Goal: Task Accomplishment & Management: Manage account settings

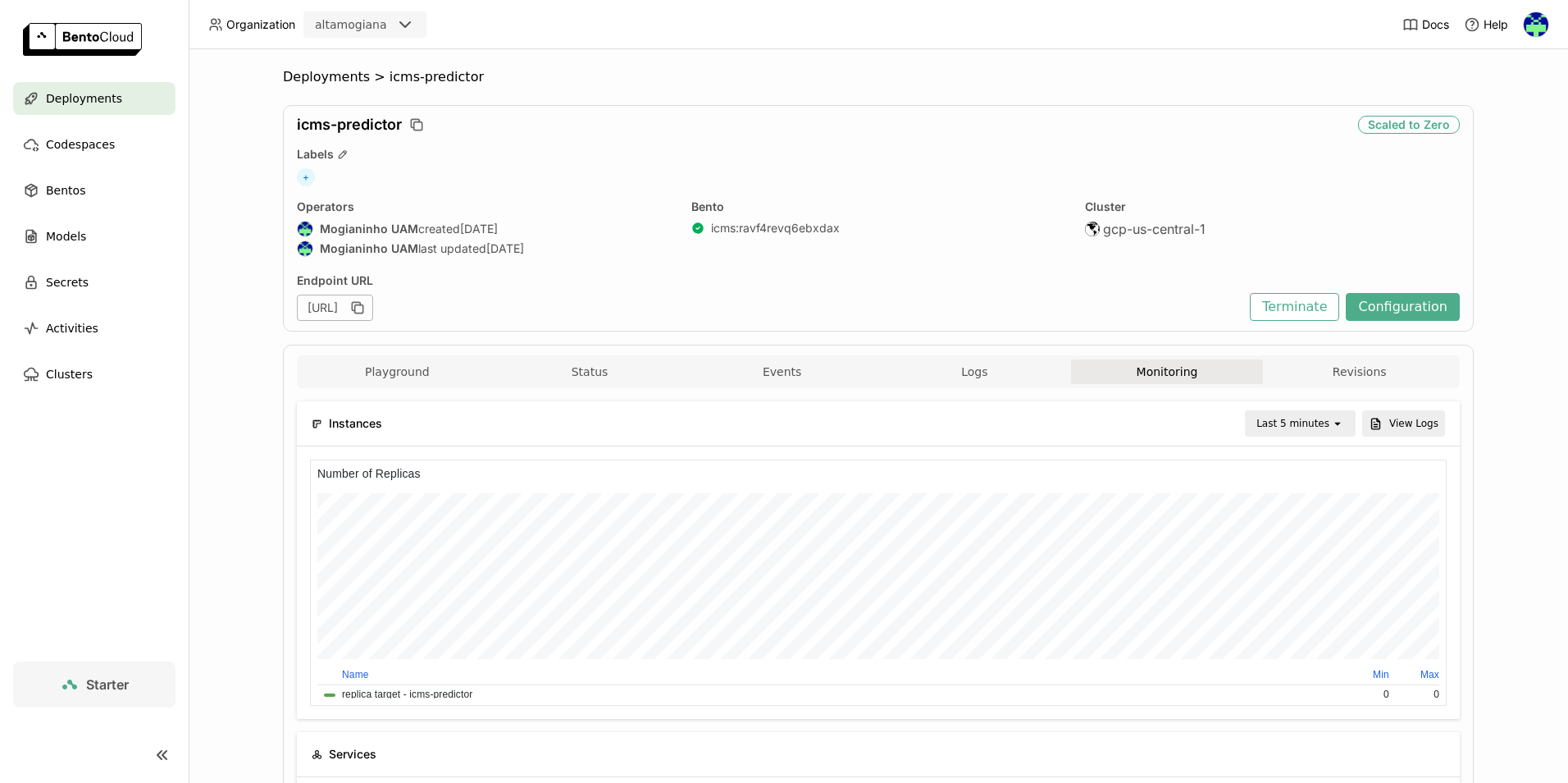
scroll to position [239, 1130]
click at [1327, 422] on div "Last 5 minutes" at bounding box center [1293, 423] width 73 height 17
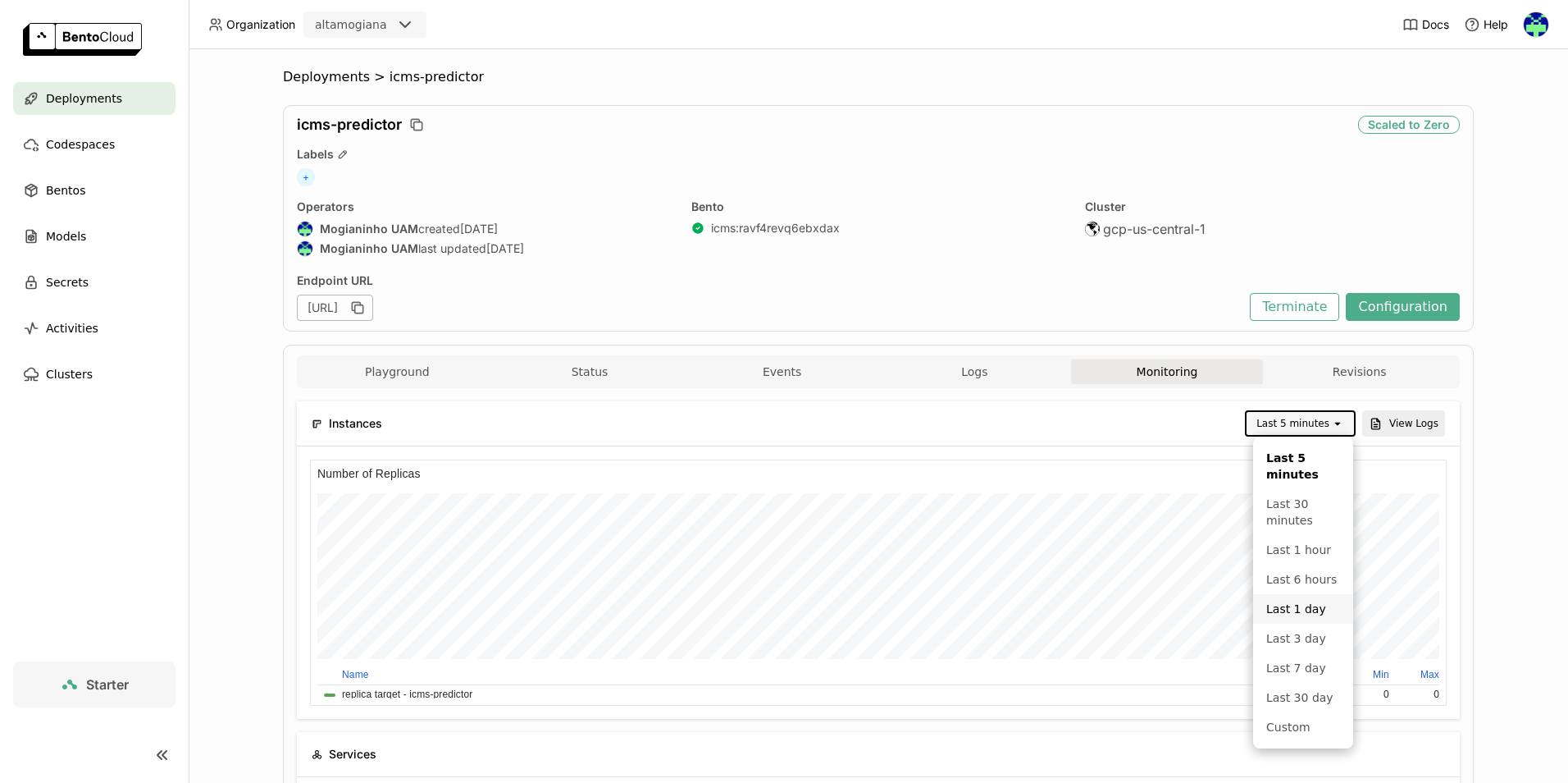
click at [1312, 610] on div "Last 1 day" at bounding box center [1303, 609] width 74 height 17
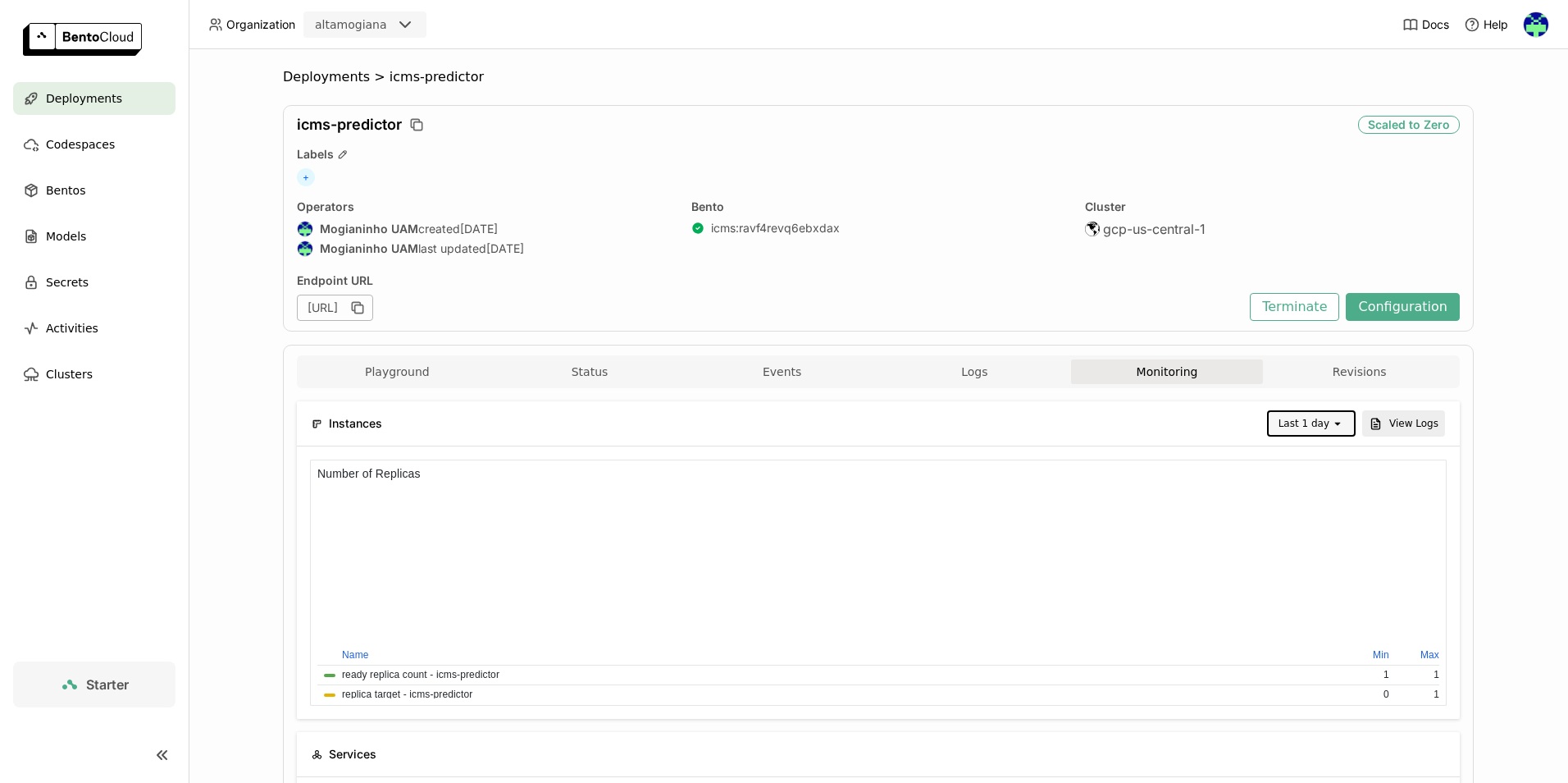
scroll to position [239, 371]
click at [113, 274] on div "Secrets" at bounding box center [94, 282] width 163 height 33
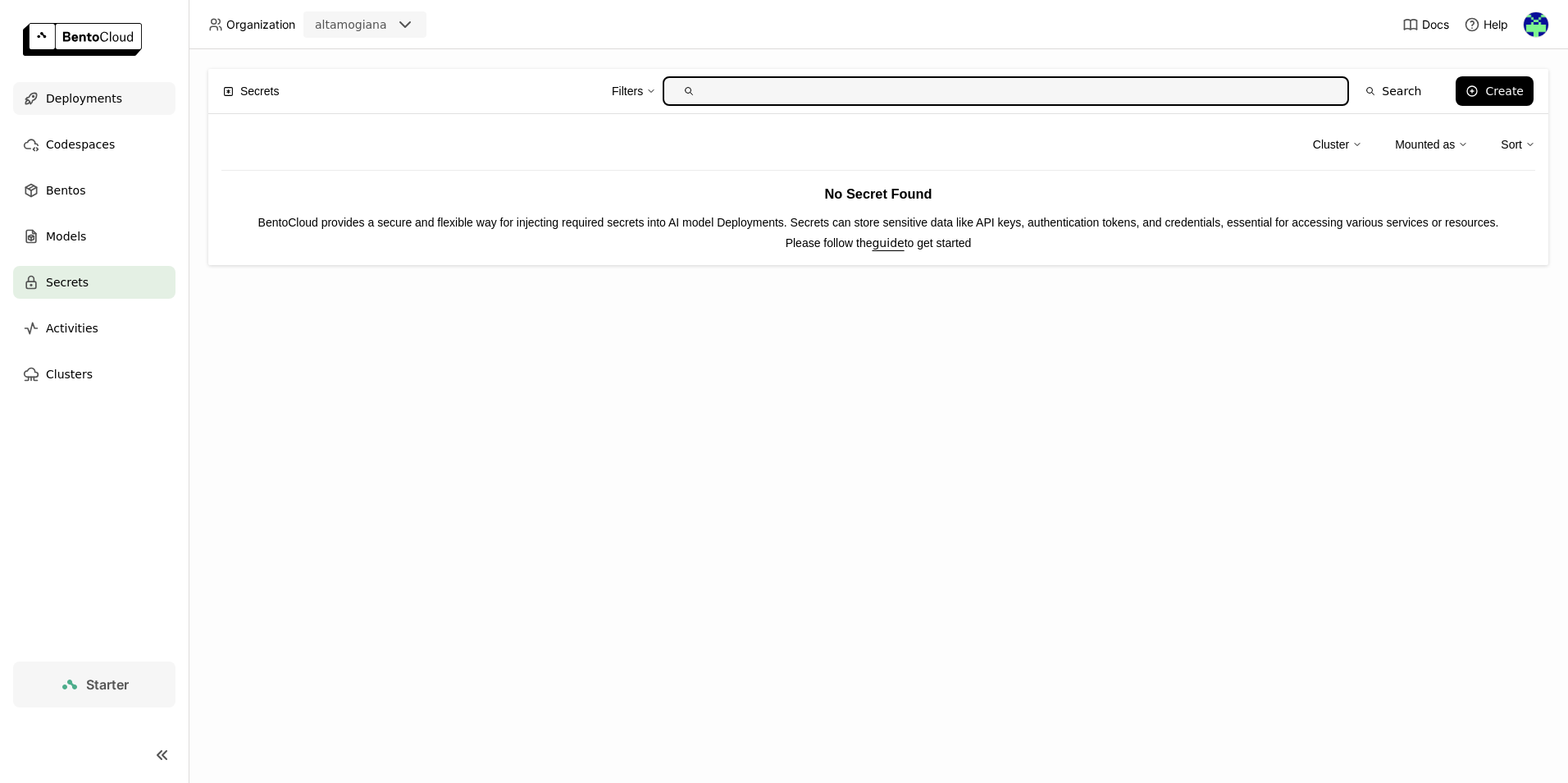
click at [108, 100] on span "Deployments" at bounding box center [84, 99] width 77 height 19
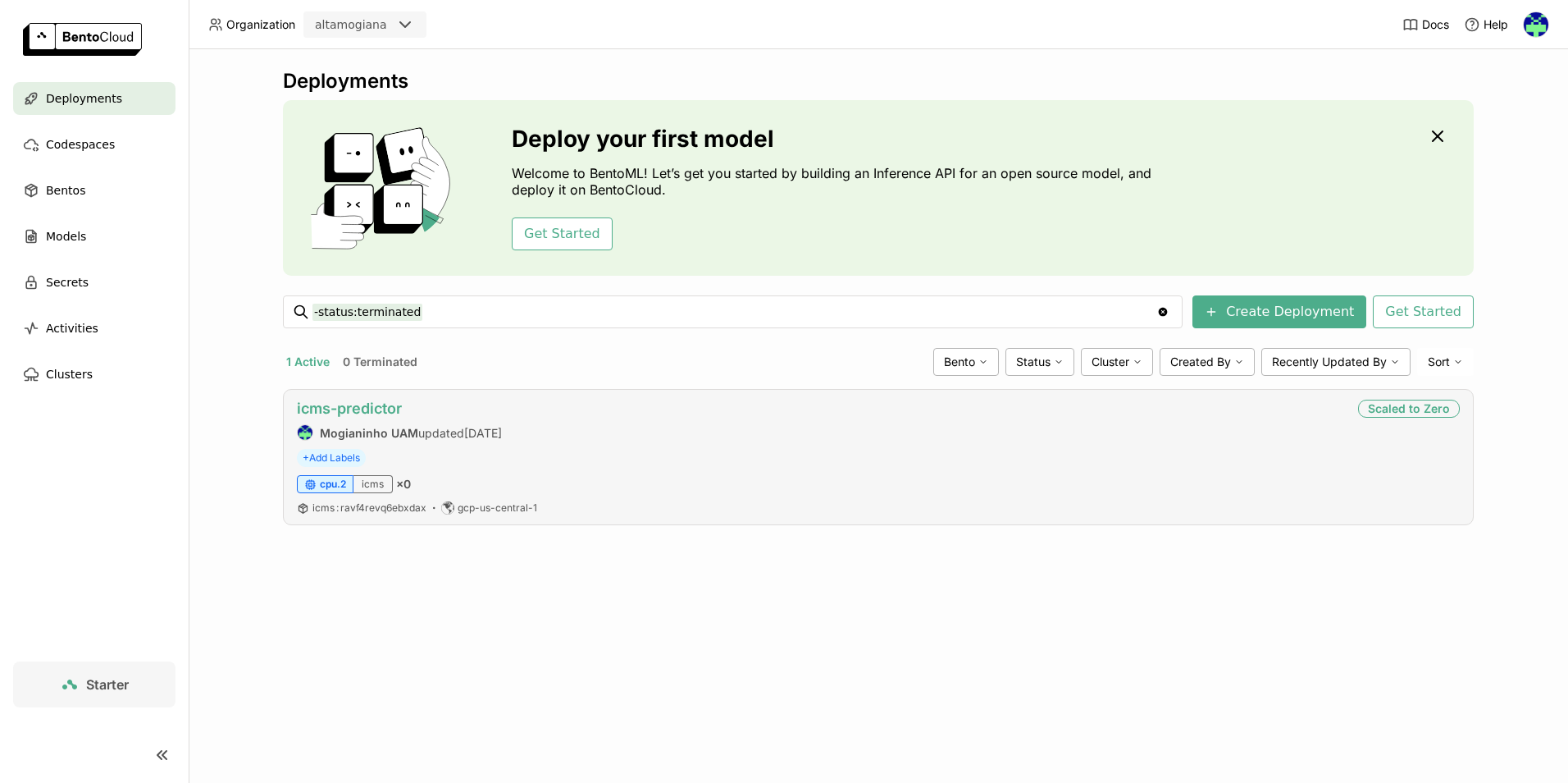
click at [368, 407] on link "icms-predictor" at bounding box center [349, 408] width 105 height 18
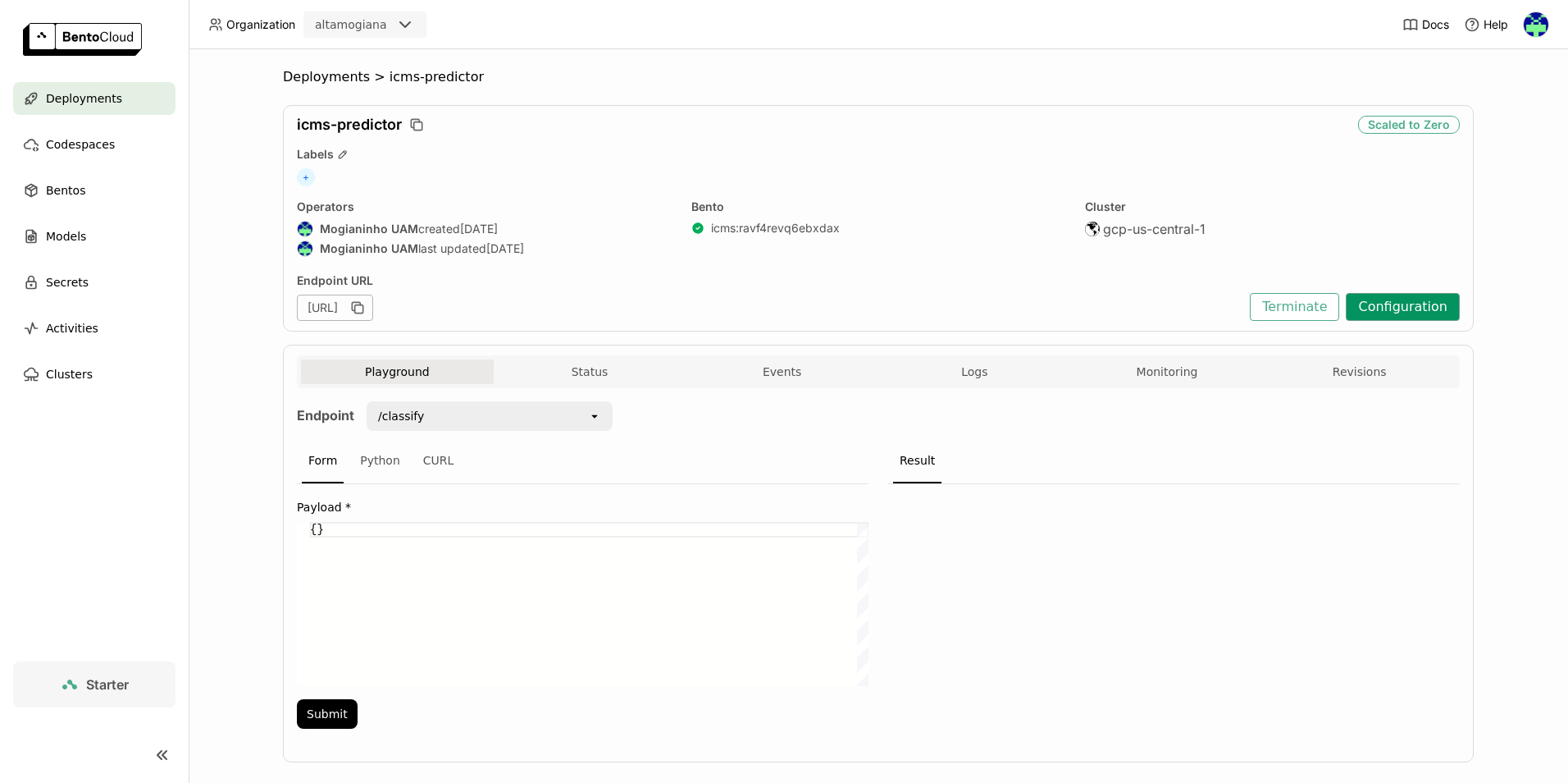
click at [1397, 302] on button "Configuration" at bounding box center [1403, 307] width 114 height 28
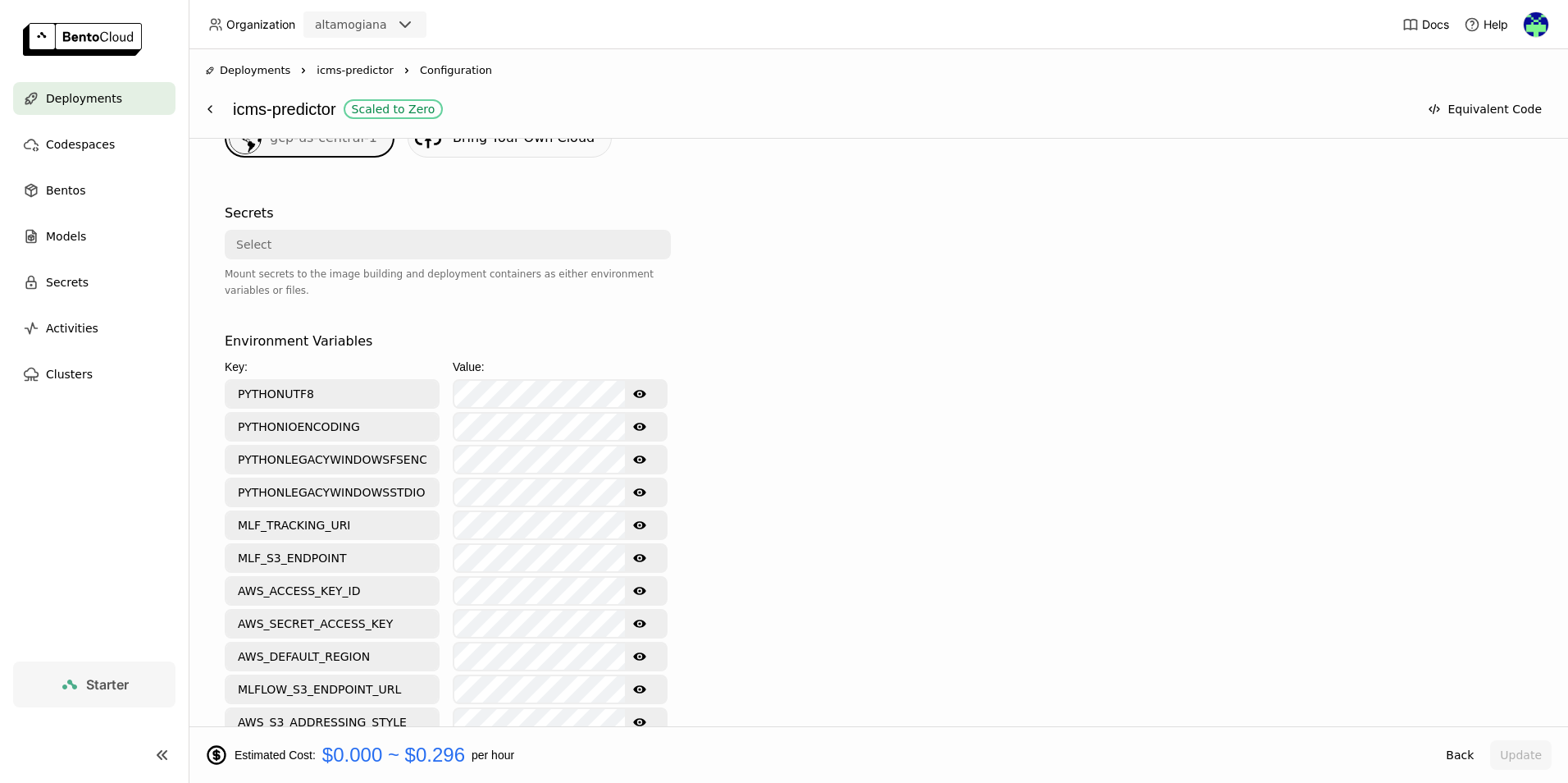
scroll to position [656, 0]
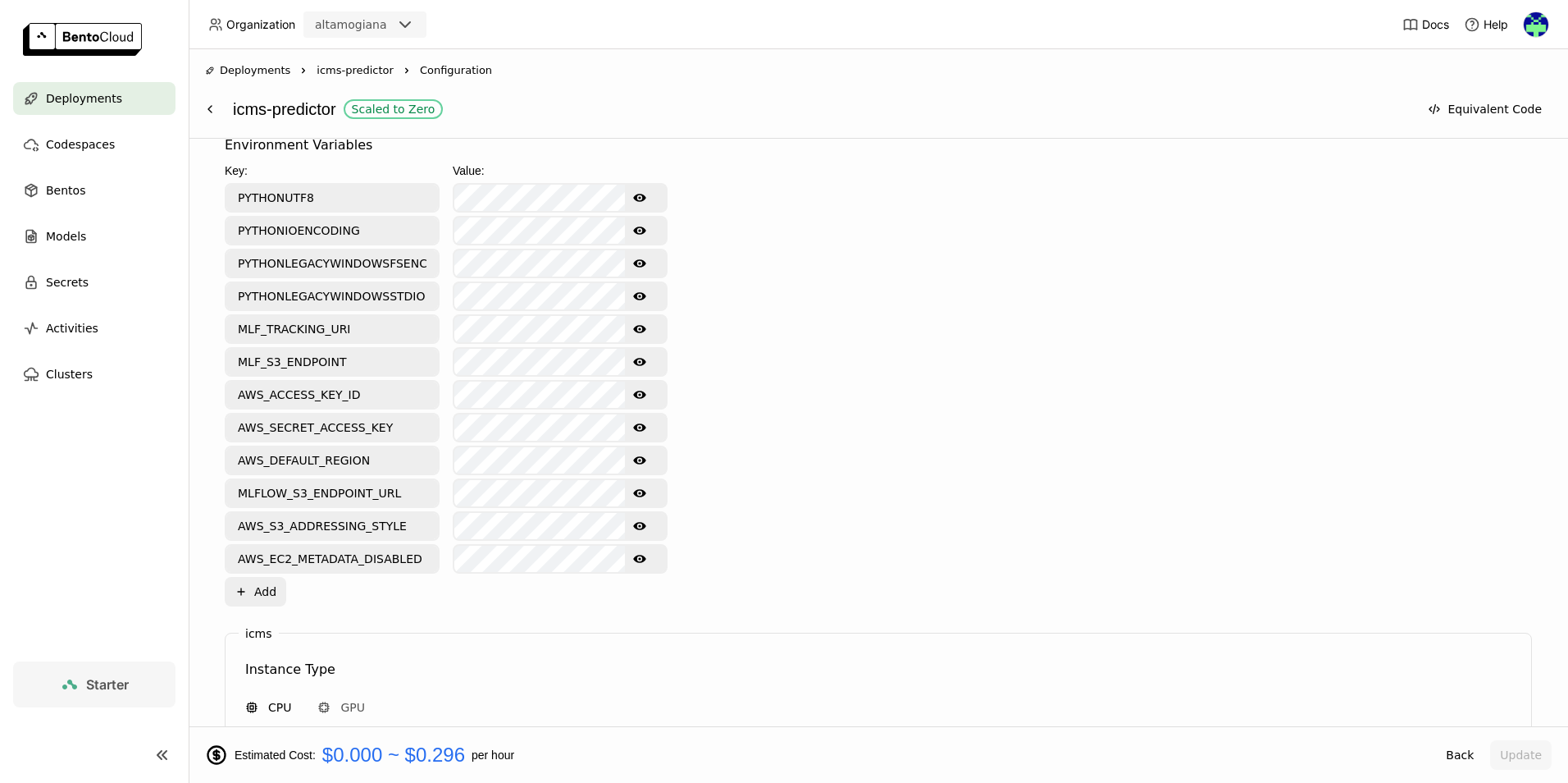
click at [636, 392] on icon "Show password text" at bounding box center [639, 394] width 13 height 8
click at [638, 393] on icon "Hide password text" at bounding box center [639, 394] width 13 height 13
click at [643, 431] on icon "Show password text" at bounding box center [639, 427] width 13 height 13
click at [643, 431] on icon "Hide password text" at bounding box center [639, 427] width 13 height 13
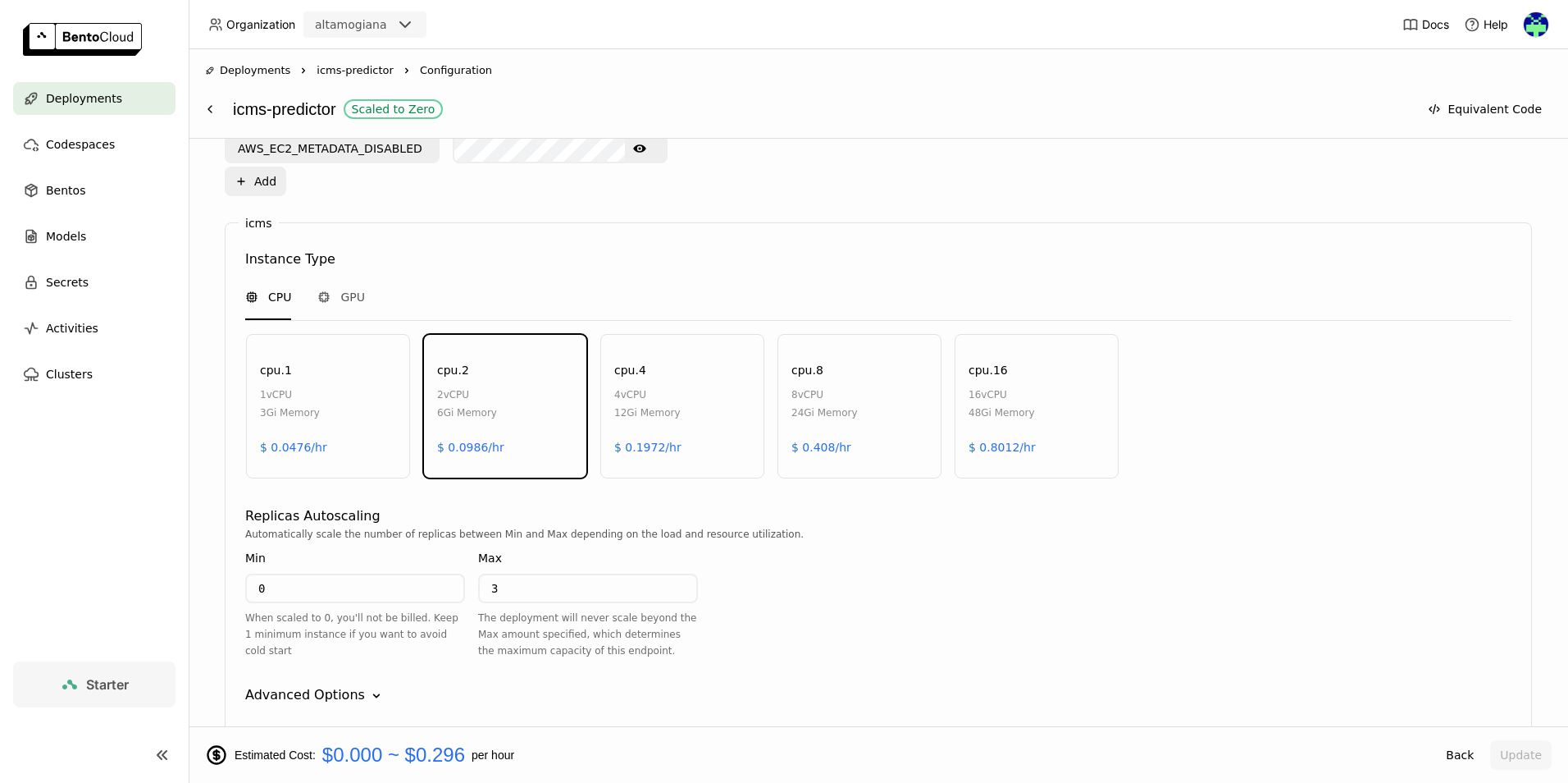
scroll to position [1153, 0]
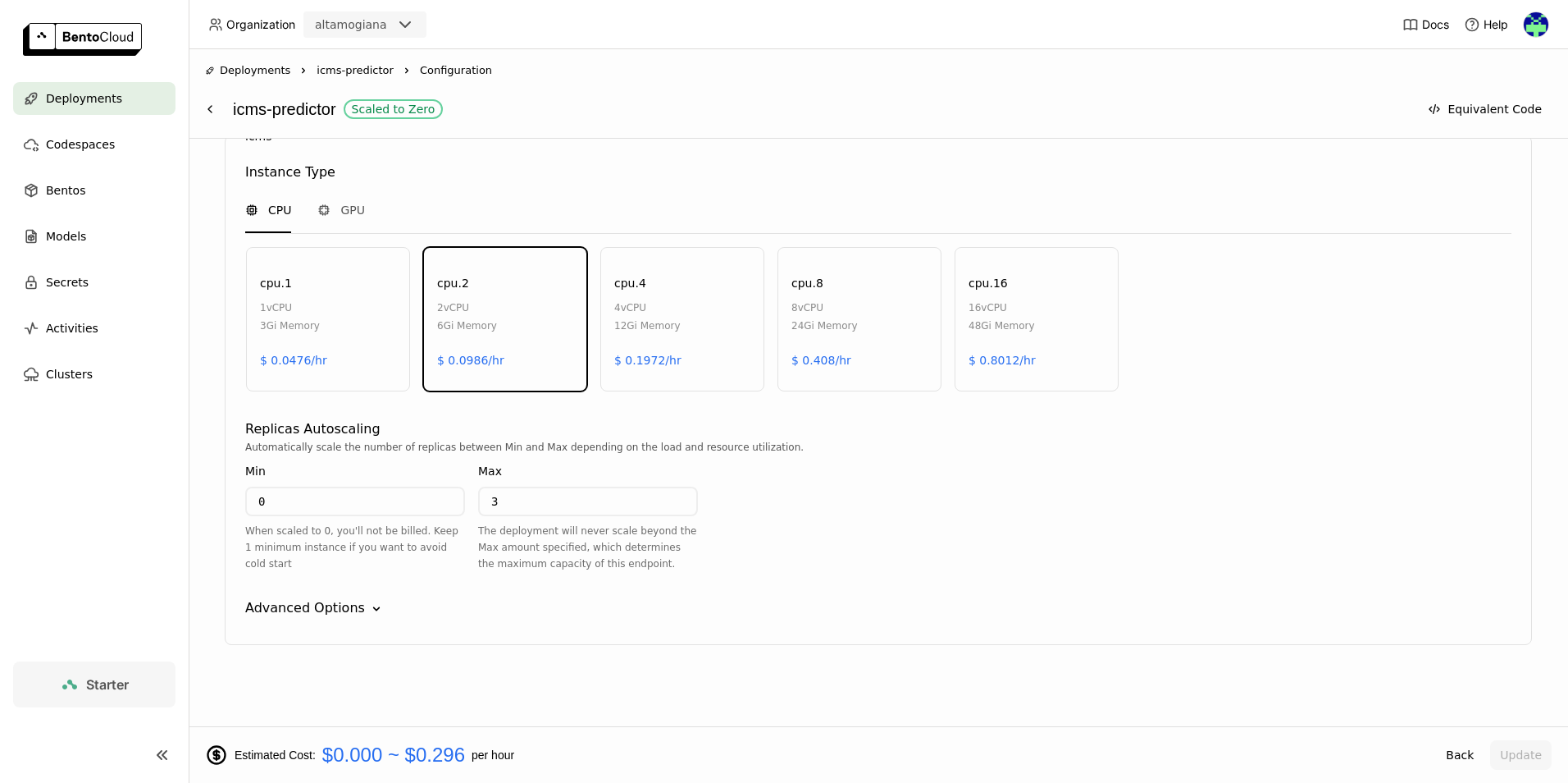
drag, startPoint x: 958, startPoint y: 512, endPoint x: 663, endPoint y: 173, distance: 449.4
click at [663, 173] on div "Instance Type" at bounding box center [879, 172] width 1266 height 19
drag, startPoint x: 915, startPoint y: 500, endPoint x: 375, endPoint y: 613, distance: 551.7
click at [375, 613] on div "Advanced Options Down" at bounding box center [879, 608] width 1266 height 19
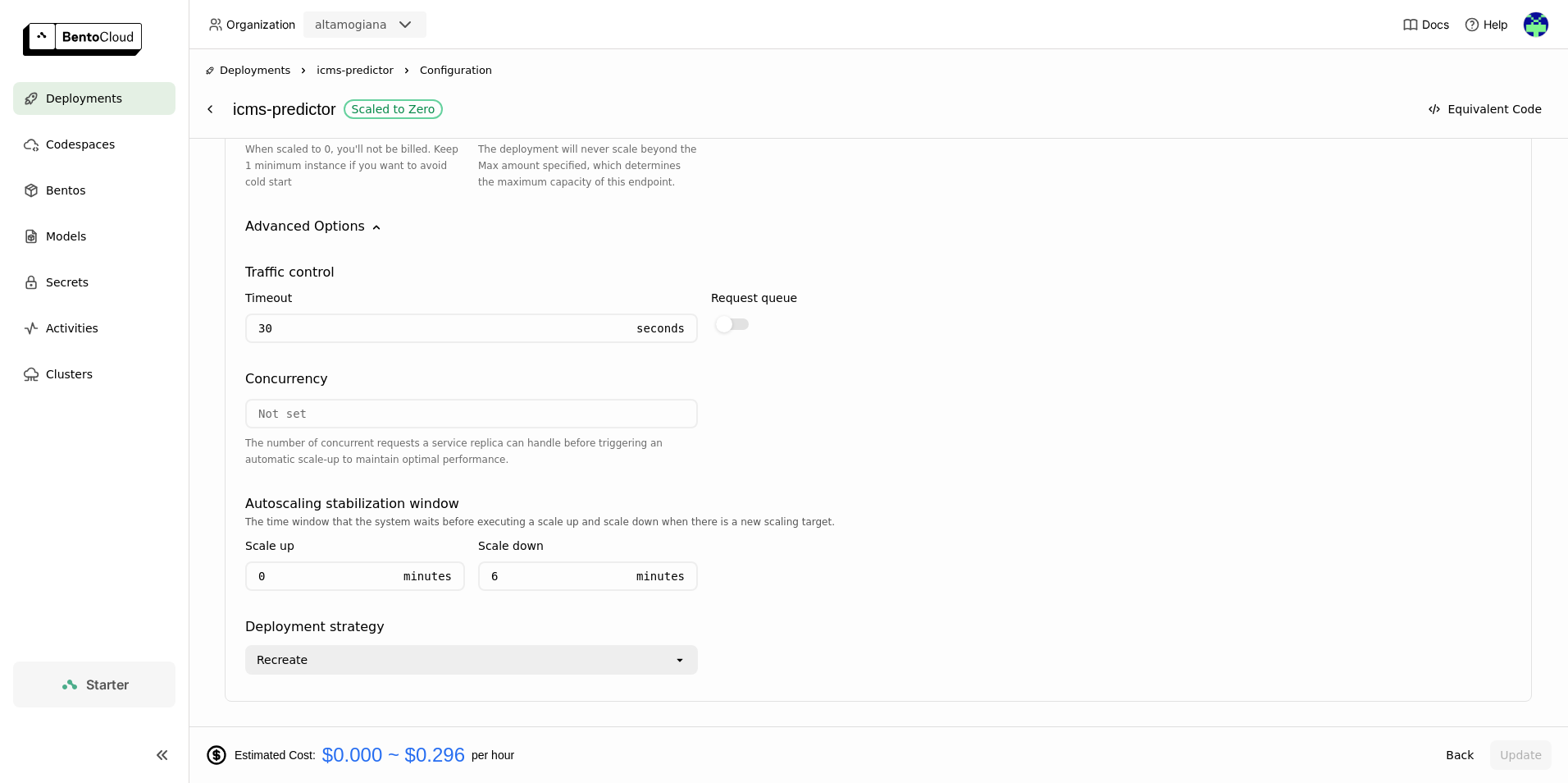
scroll to position [1563, 0]
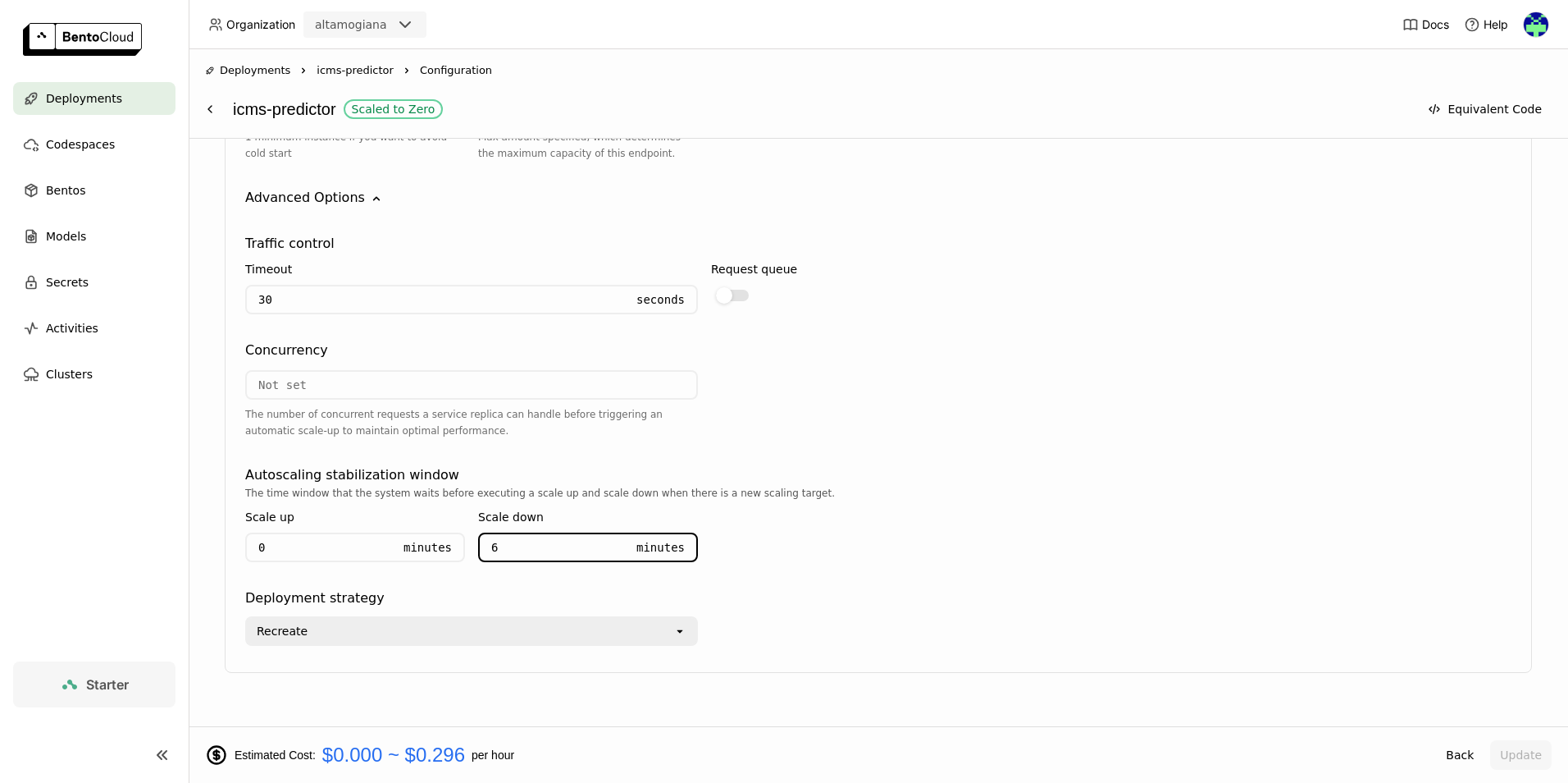
drag, startPoint x: 503, startPoint y: 547, endPoint x: 441, endPoint y: 550, distance: 62.1
click at [441, 550] on div "Scale up 0 Minutes Scale down 6 Minutes" at bounding box center [471, 538] width 453 height 74
type input "30"
click at [1060, 537] on div "The time window that the system waits before executing a scale up and scale dow…" at bounding box center [879, 530] width 1266 height 91
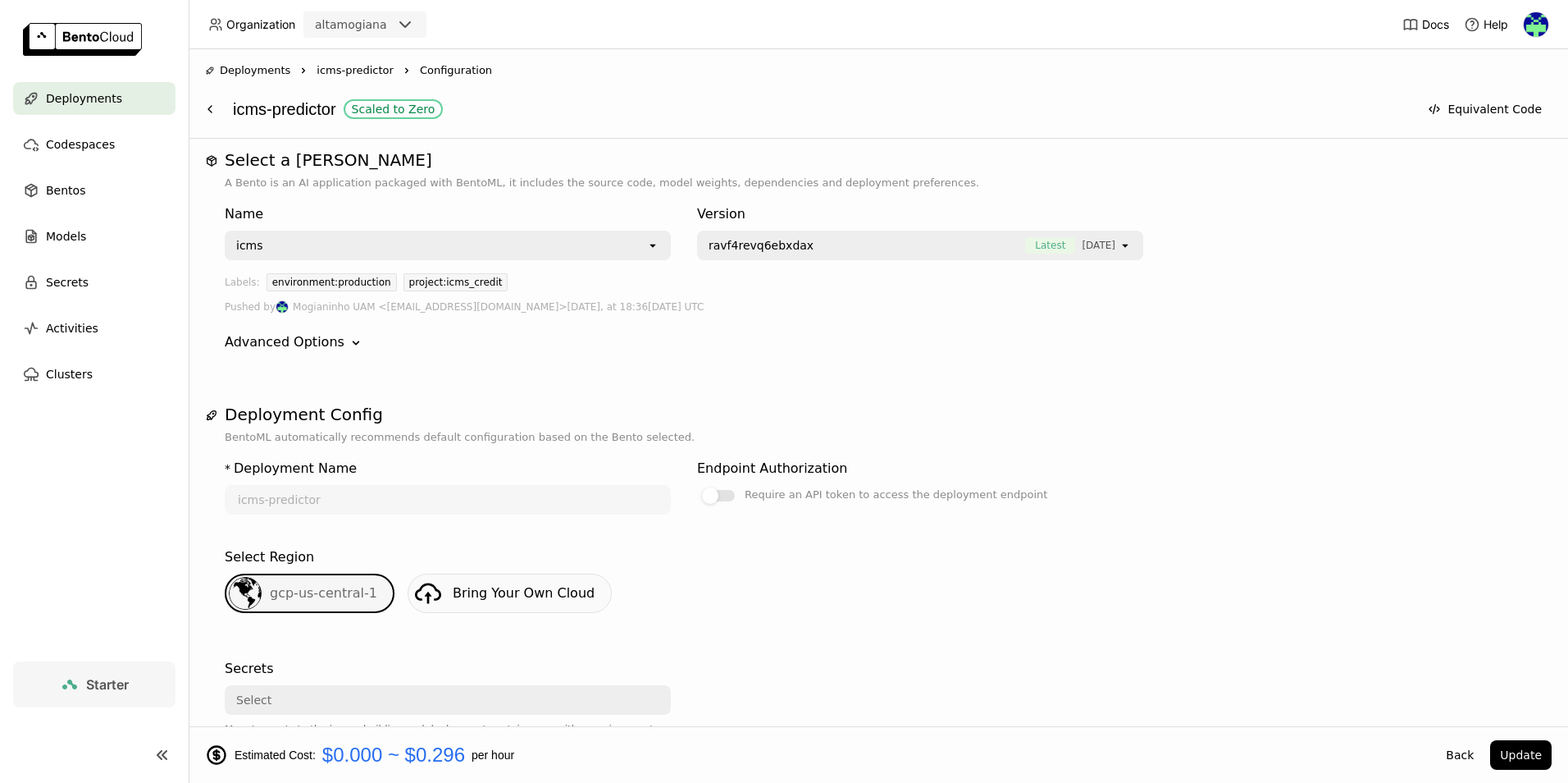
scroll to position [0, 0]
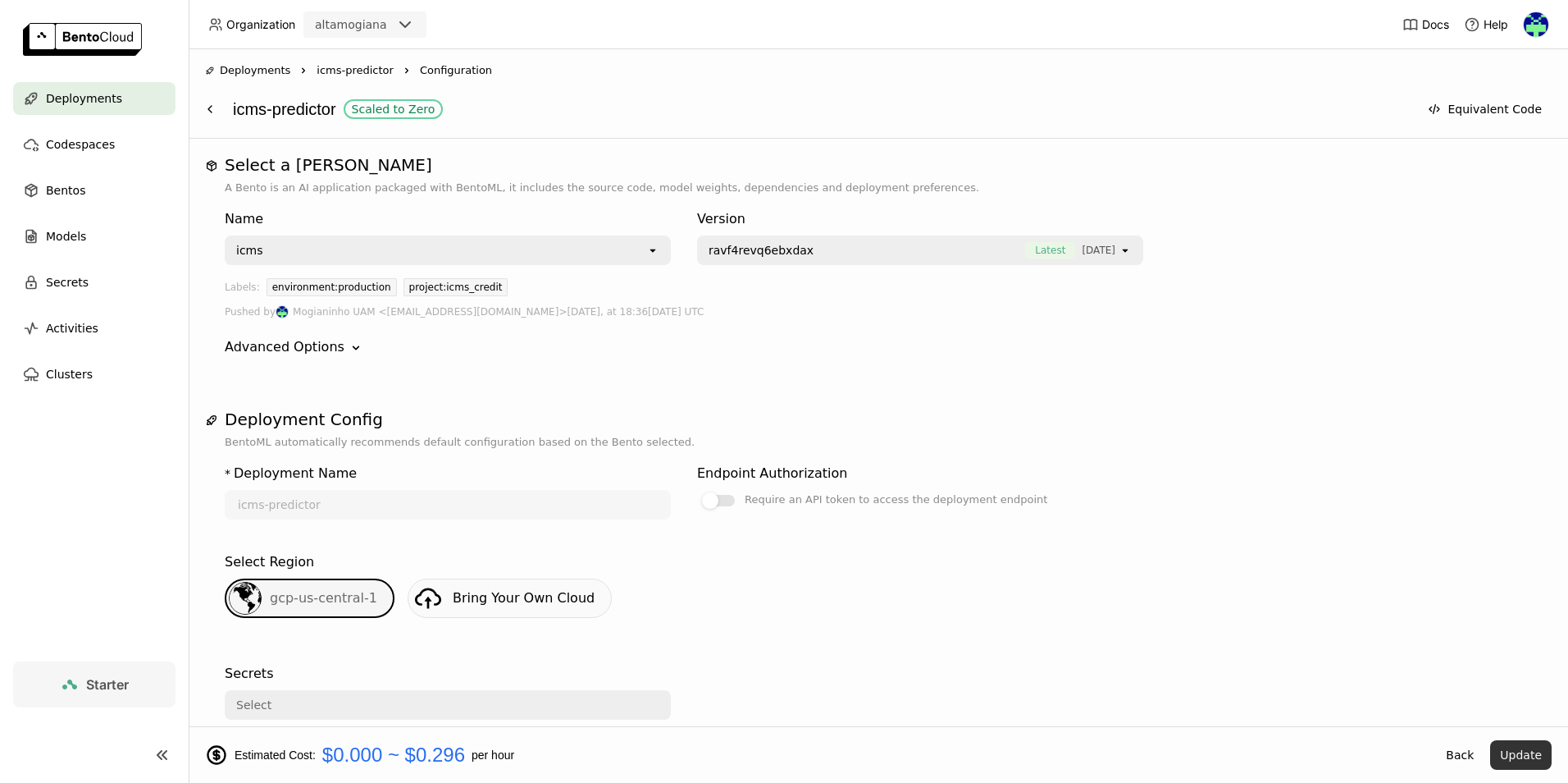
click at [1517, 751] on button "Update" at bounding box center [1521, 755] width 62 height 30
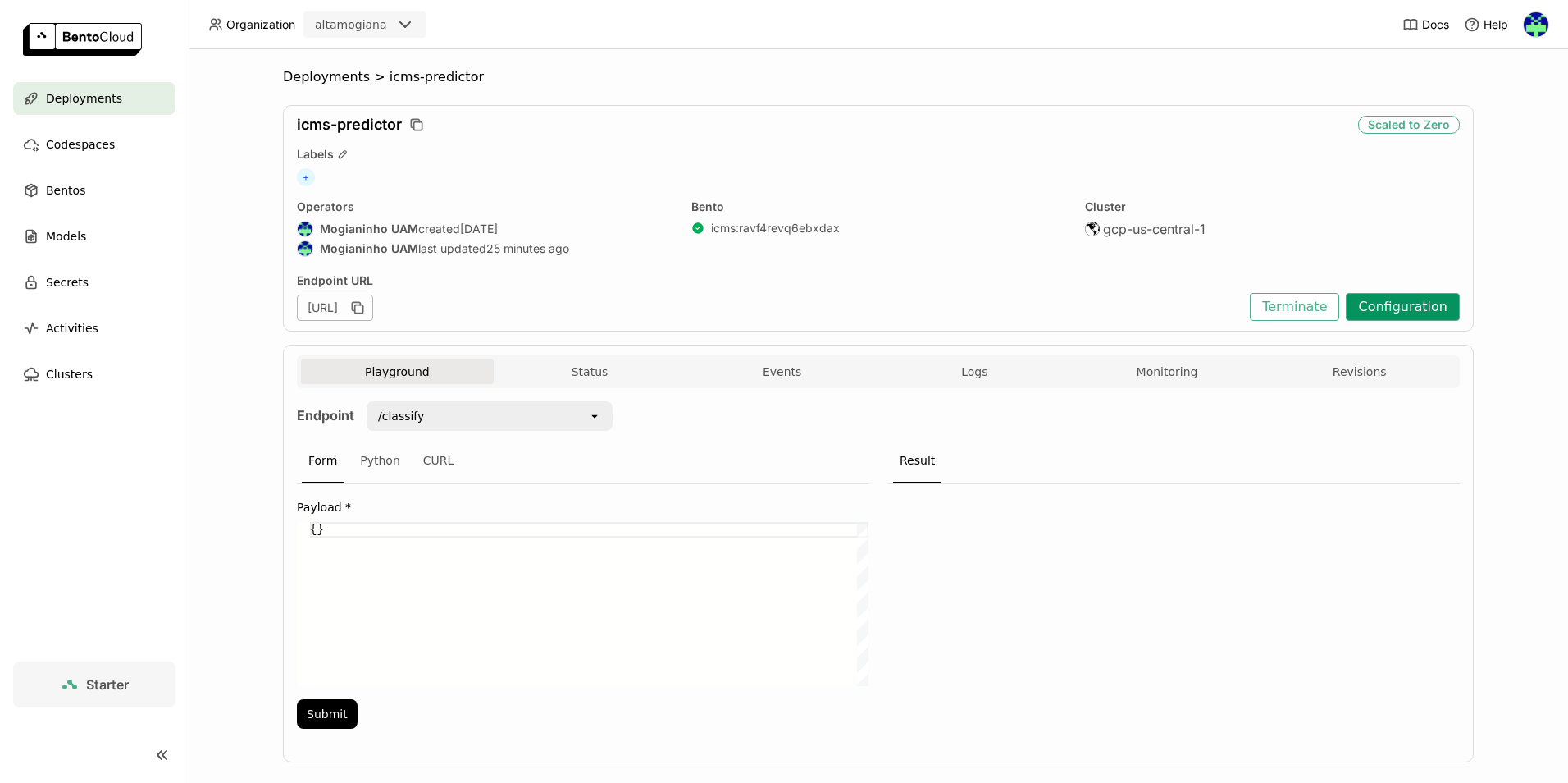
click at [1393, 312] on button "Configuration" at bounding box center [1403, 307] width 114 height 28
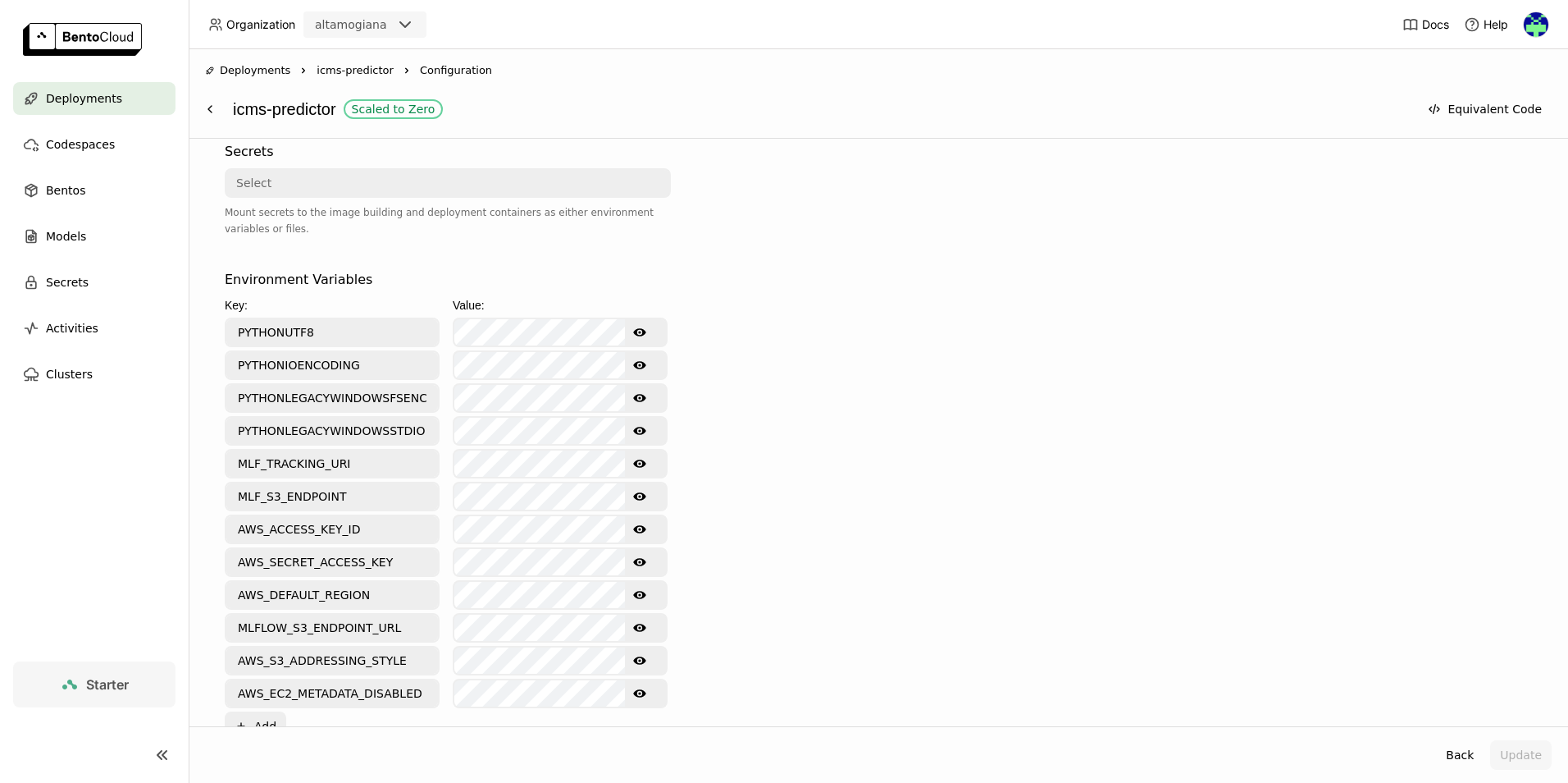
scroll to position [574, 0]
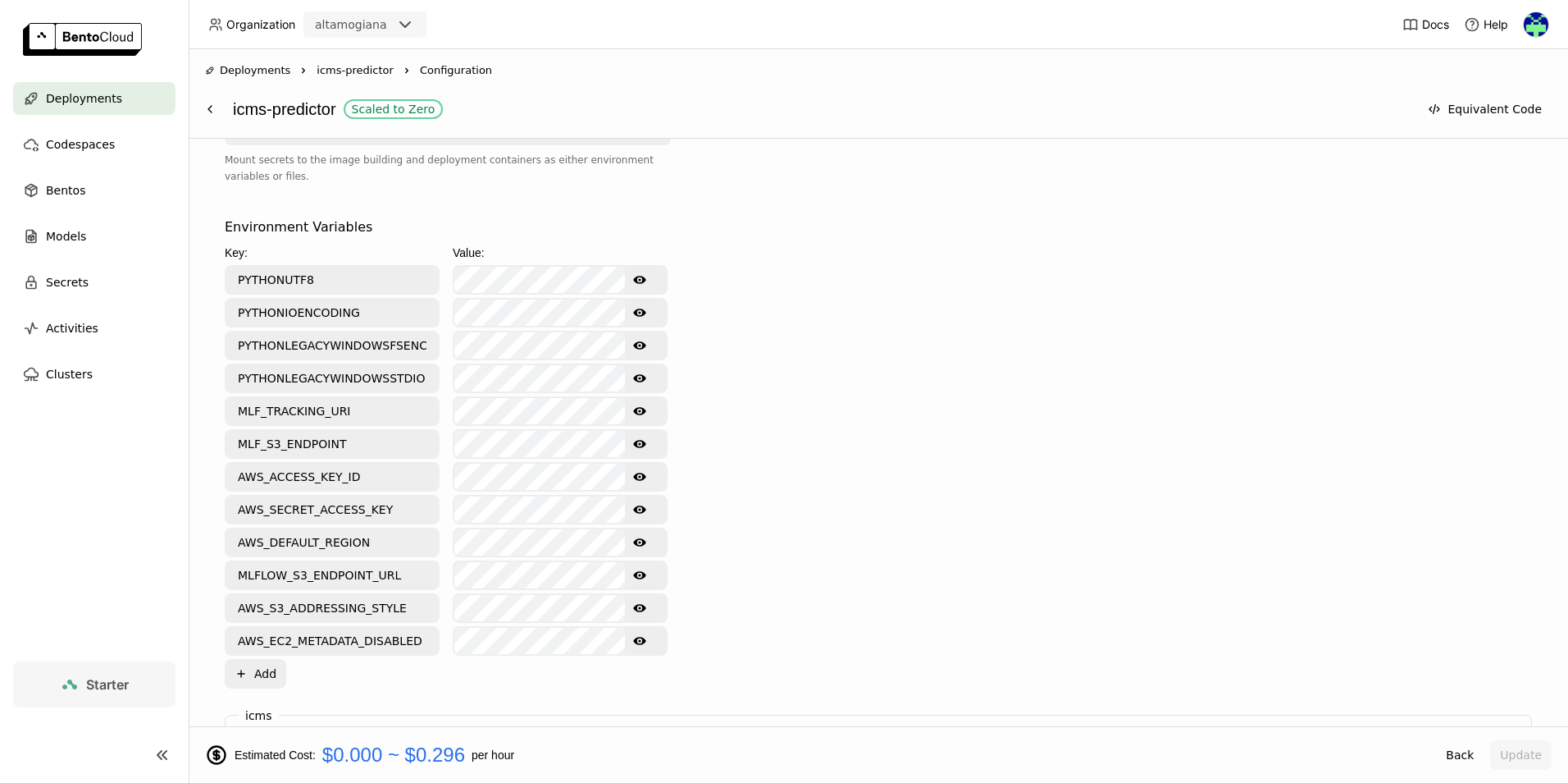
click at [638, 479] on icon "Show password text" at bounding box center [639, 476] width 13 height 13
click at [642, 512] on icon "Show password text" at bounding box center [639, 509] width 13 height 8
click at [640, 509] on icon "Hide password text" at bounding box center [639, 509] width 13 height 10
click at [630, 479] on button "Hide password text" at bounding box center [640, 477] width 30 height 26
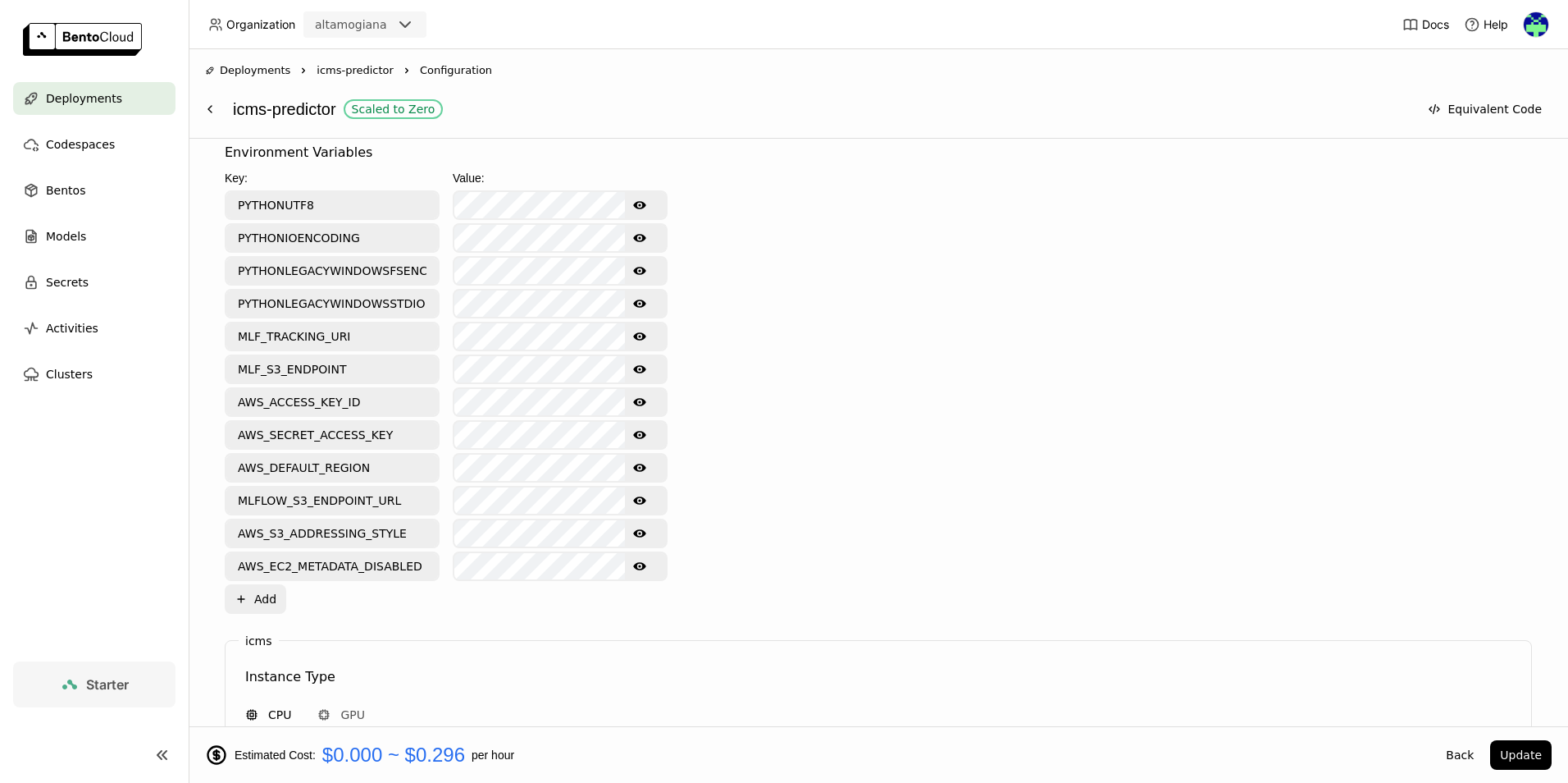
scroll to position [738, 0]
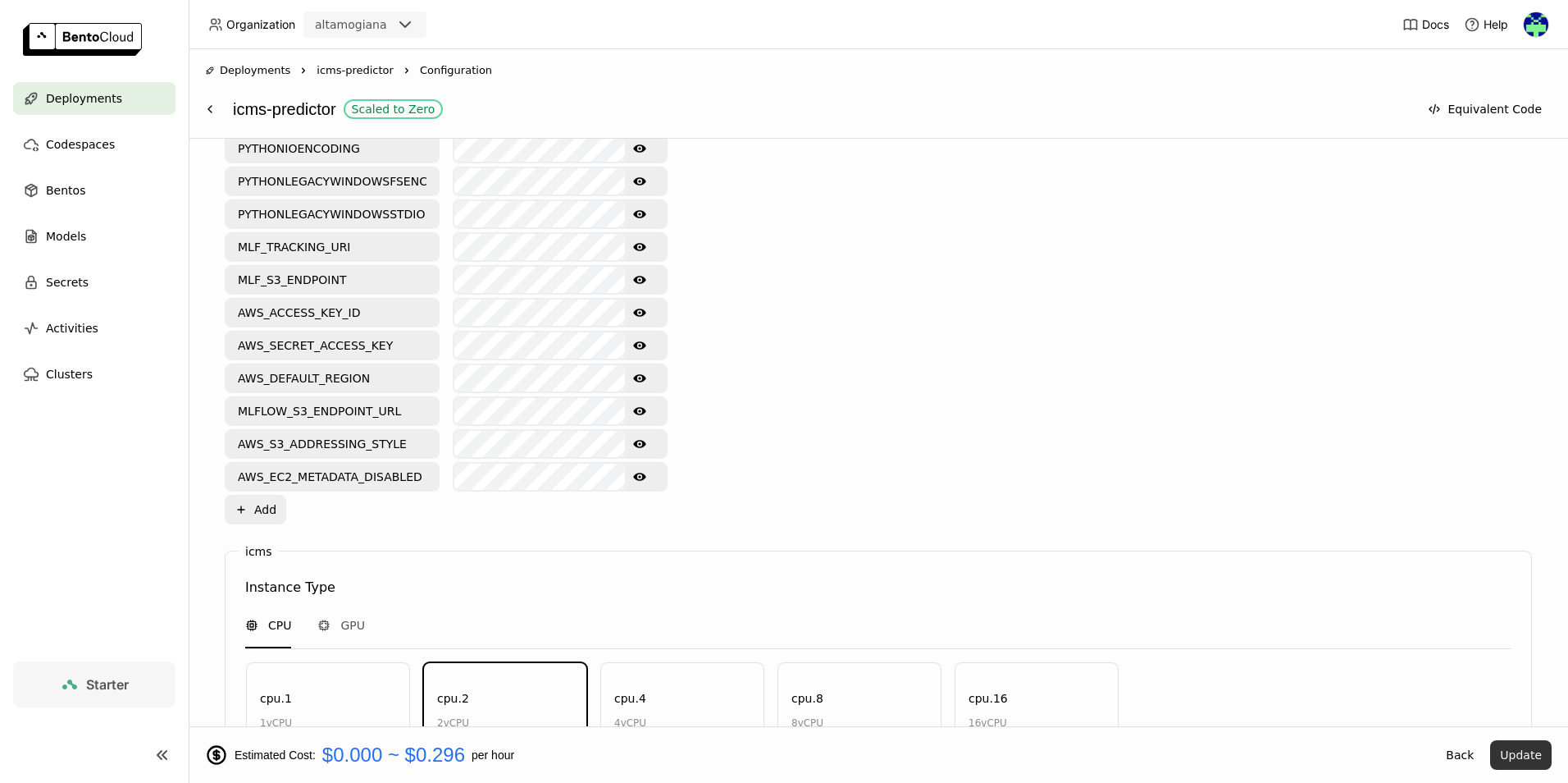
click at [1507, 754] on button "Update" at bounding box center [1521, 755] width 62 height 30
